Goal: Find specific page/section: Find specific page/section

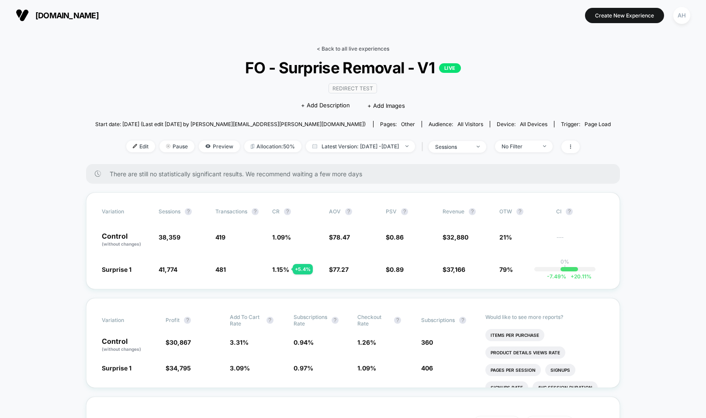
click at [332, 46] on link "< Back to all live experiences" at bounding box center [353, 48] width 72 height 7
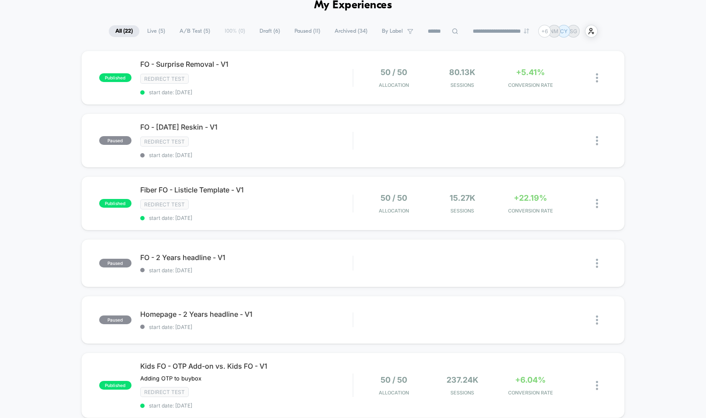
scroll to position [33, 0]
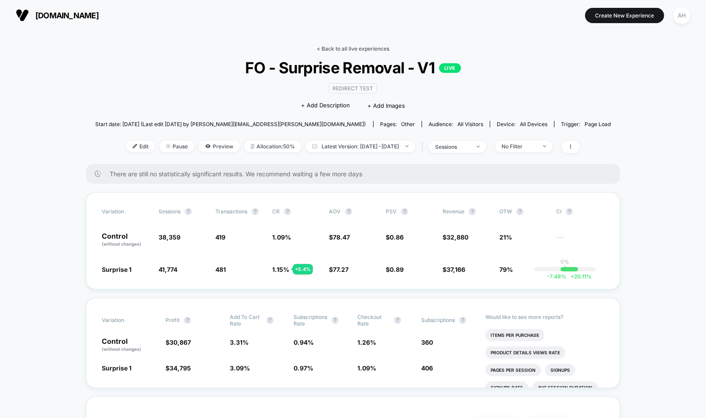
click at [344, 48] on link "< Back to all live experiences" at bounding box center [353, 48] width 72 height 7
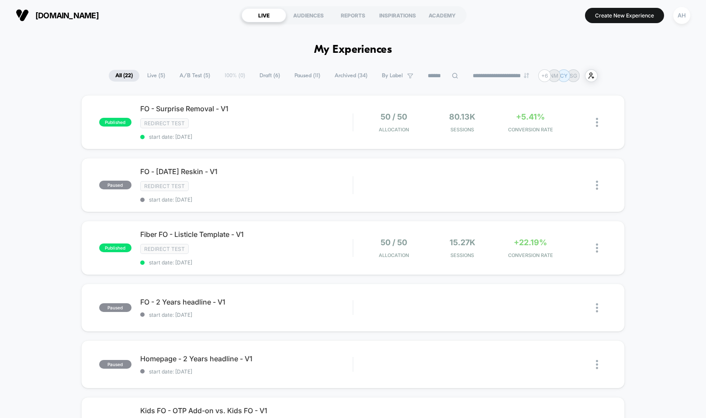
click at [155, 76] on span "Live ( 5 )" at bounding box center [156, 76] width 31 height 12
